Goal: Download file/media

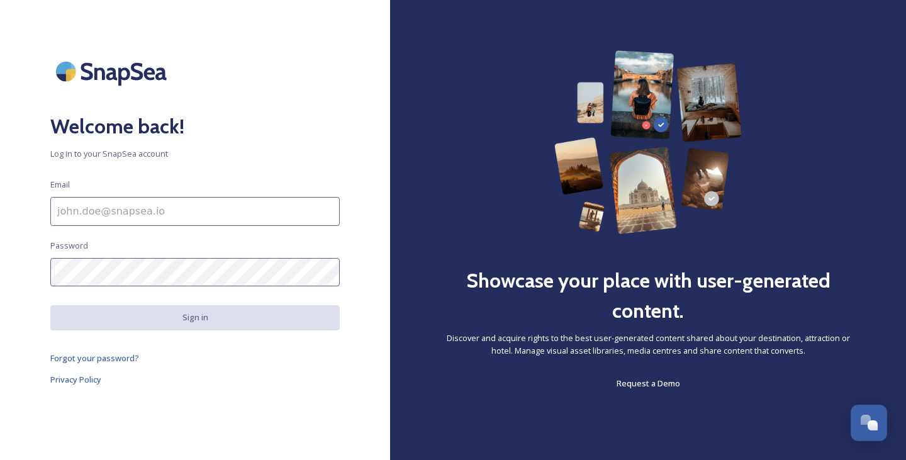
click at [167, 215] on input at bounding box center [194, 211] width 289 height 29
type input "[EMAIL_ADDRESS][DOMAIN_NAME]"
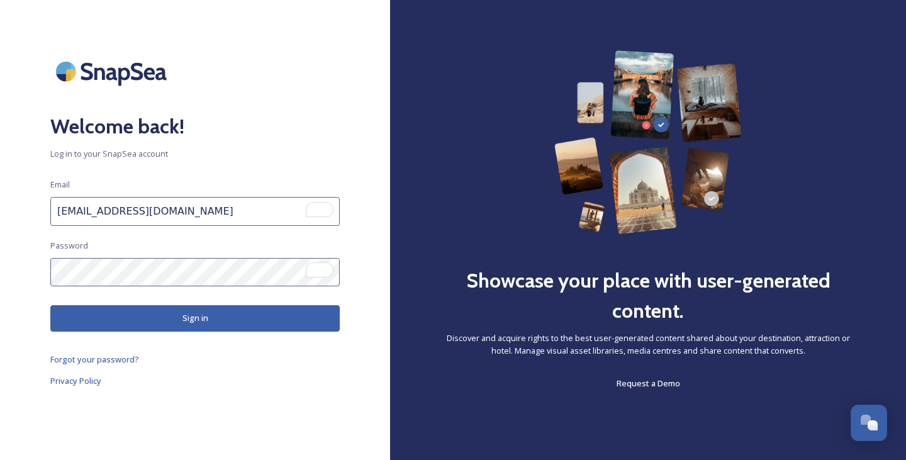
click at [167, 319] on button "Sign in" at bounding box center [194, 318] width 289 height 26
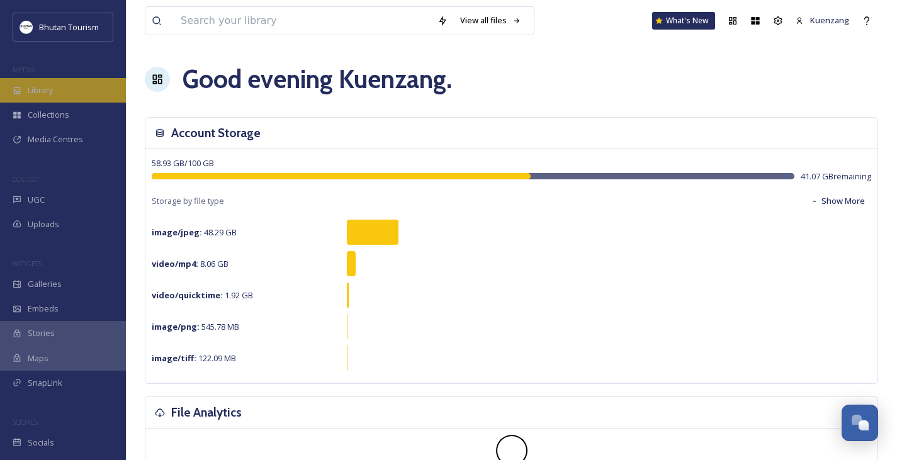
click at [54, 86] on div "Library" at bounding box center [63, 90] width 126 height 25
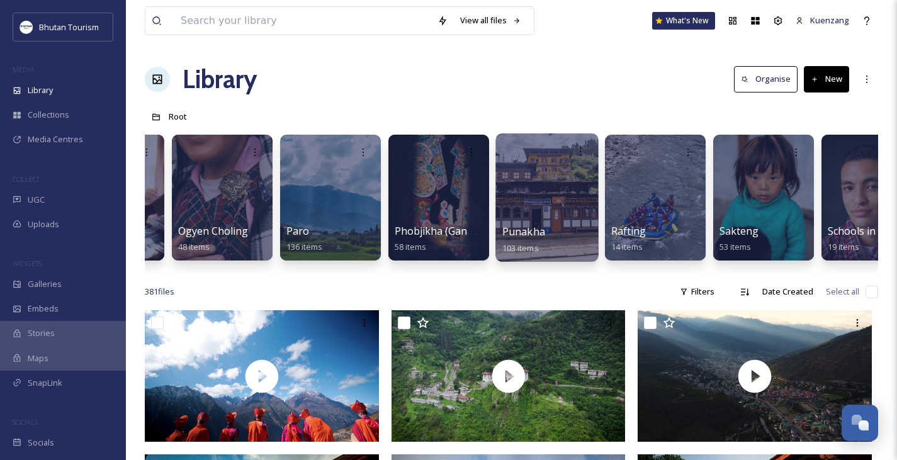
scroll to position [0, 2900]
click at [568, 194] on div at bounding box center [546, 197] width 103 height 128
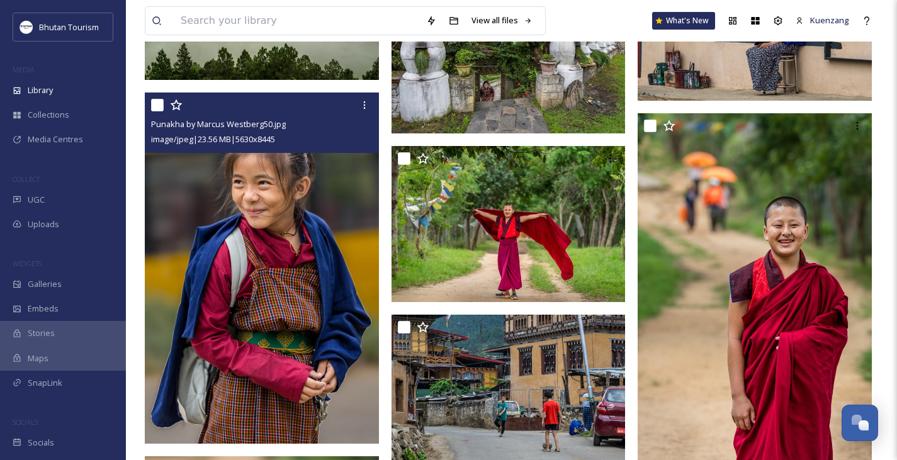
scroll to position [2439, 0]
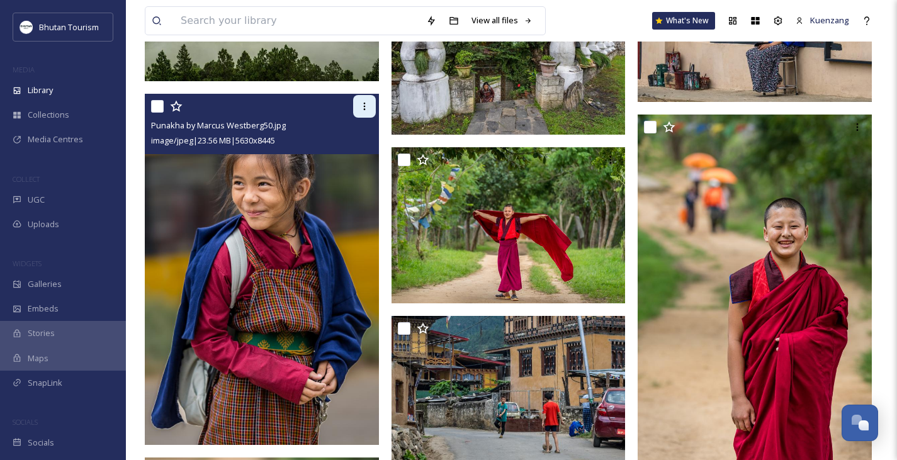
click at [364, 106] on icon at bounding box center [364, 107] width 2 height 8
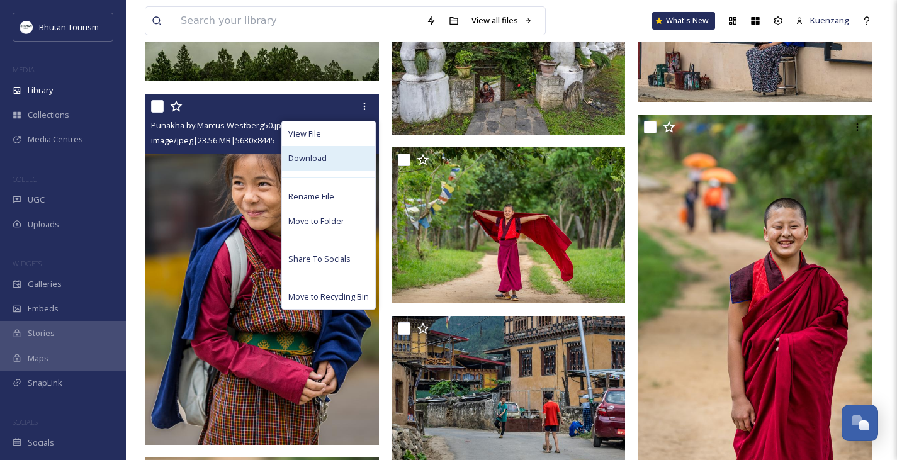
click at [293, 159] on span "Download" at bounding box center [307, 158] width 38 height 12
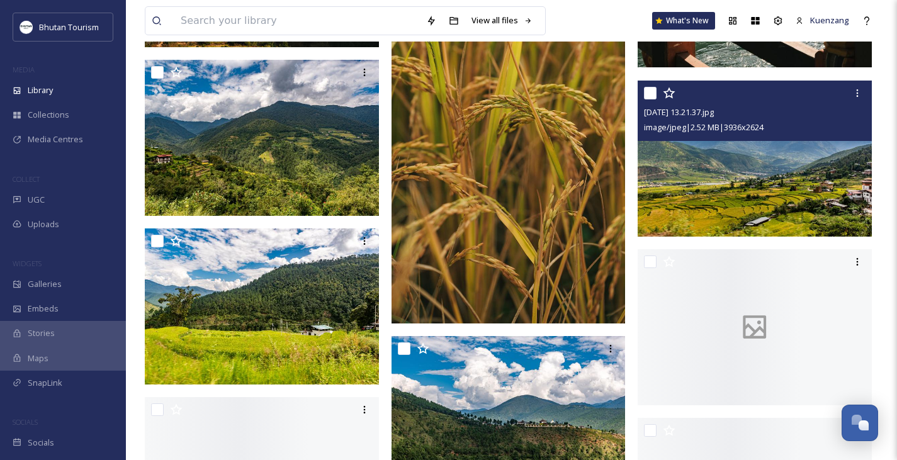
scroll to position [6344, 0]
